Goal: Information Seeking & Learning: Learn about a topic

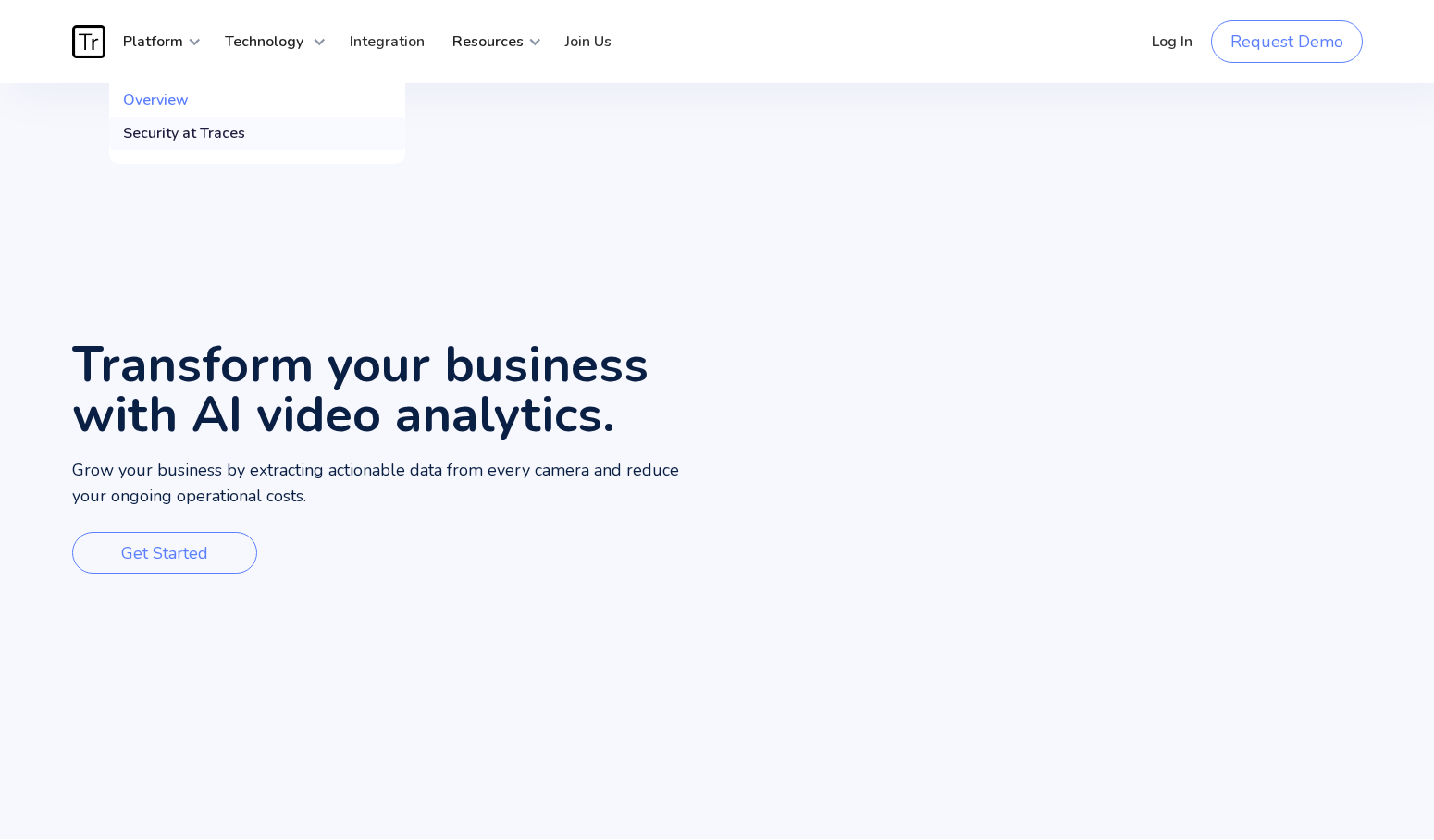
click at [177, 125] on div "Security at Traces" at bounding box center [183, 132] width 122 height 18
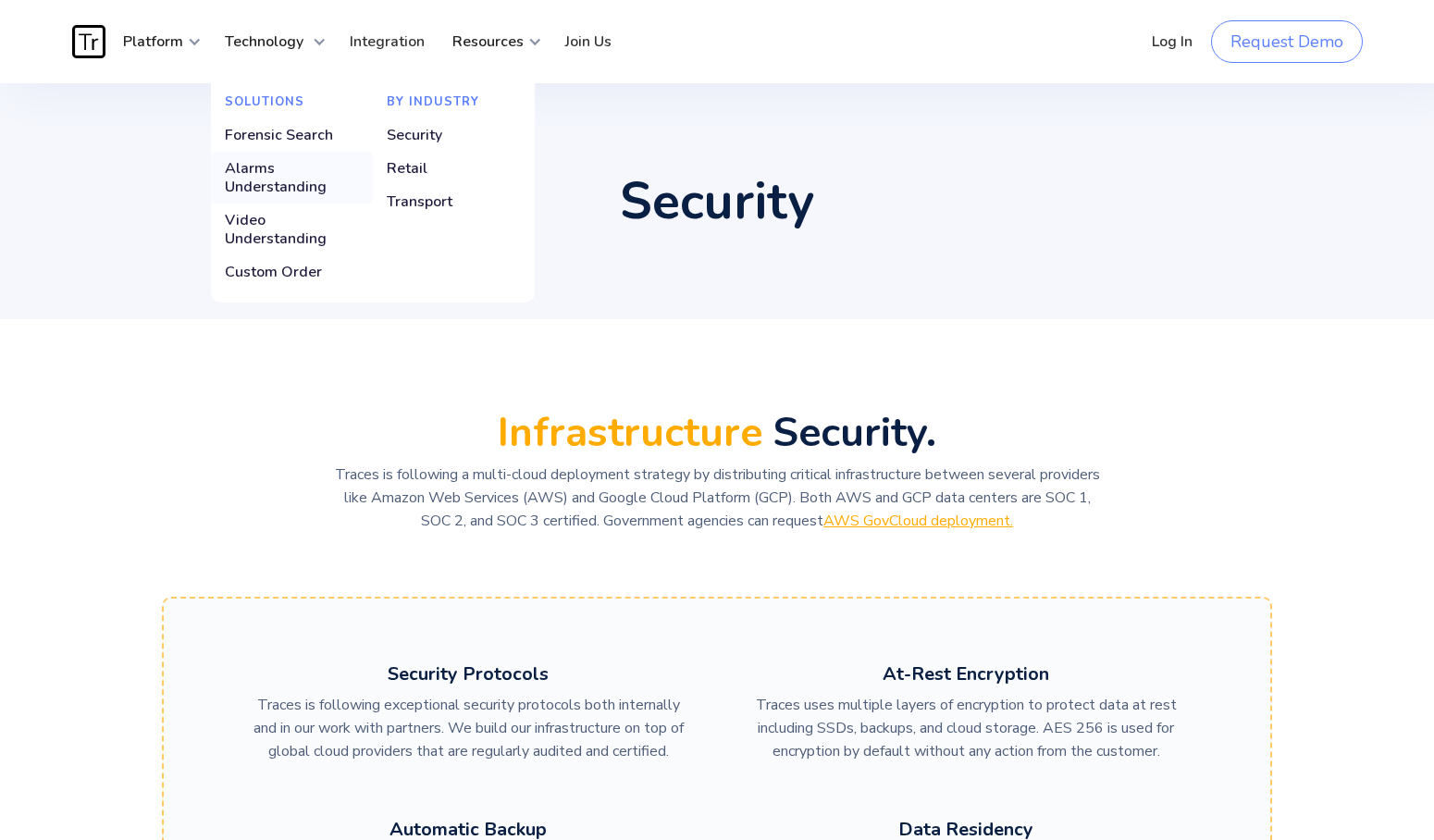
click at [261, 171] on div "Alarms Understanding" at bounding box center [292, 177] width 134 height 37
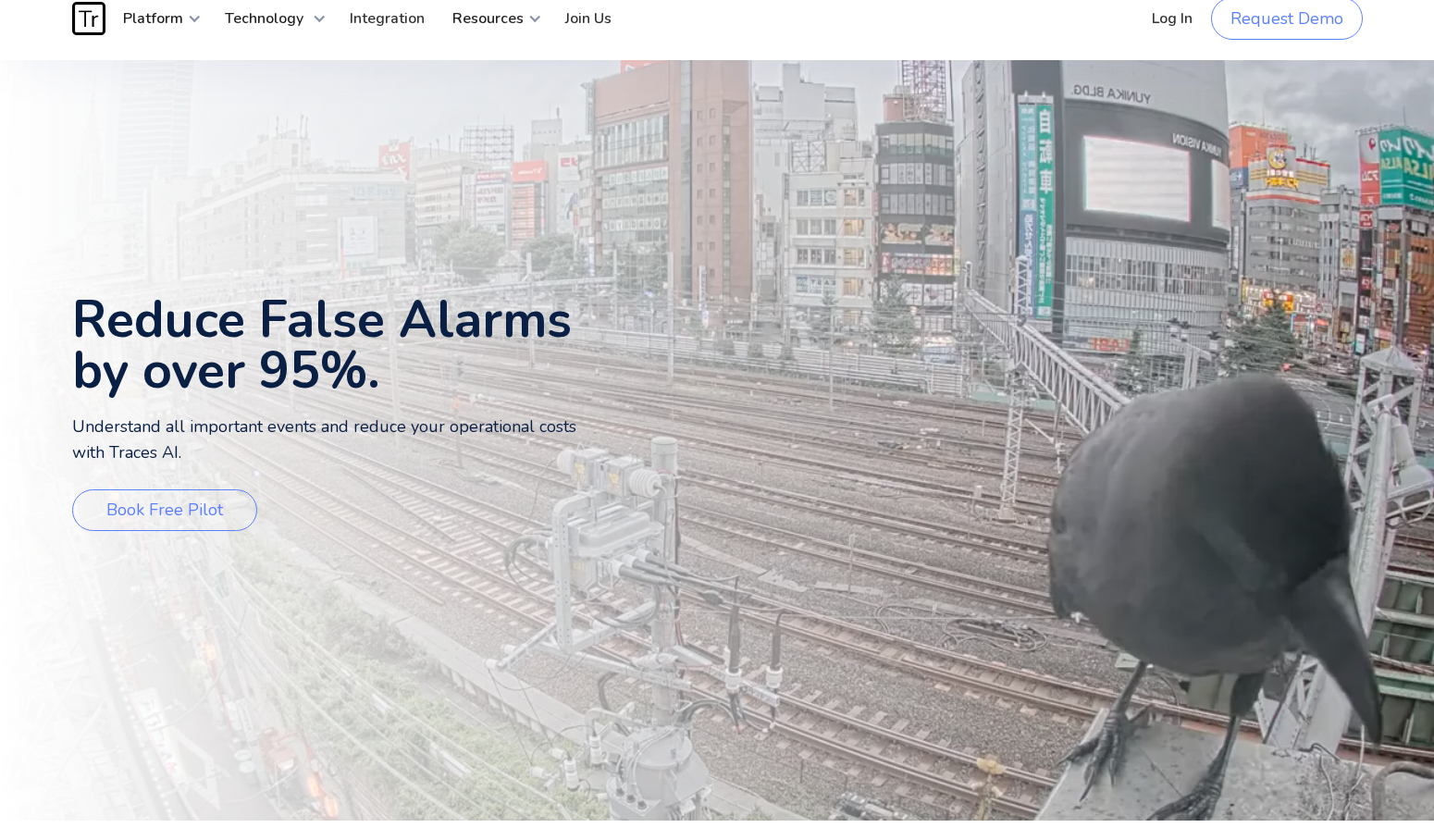
scroll to position [26, 0]
